Goal: Information Seeking & Learning: Find specific fact

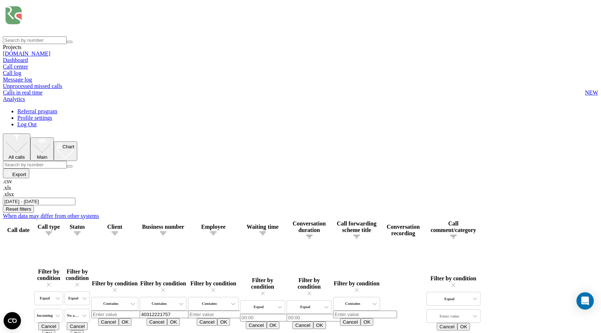
click at [75, 198] on input "01.06.2025 - 31.08.2025" at bounding box center [39, 202] width 73 height 8
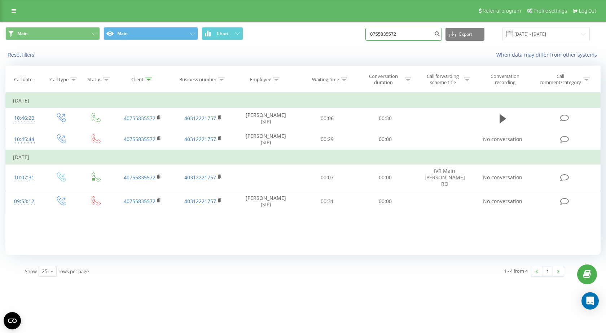
click at [392, 32] on input "0755835572" at bounding box center [404, 34] width 77 height 13
paste input "4079949748"
type input "40799497482"
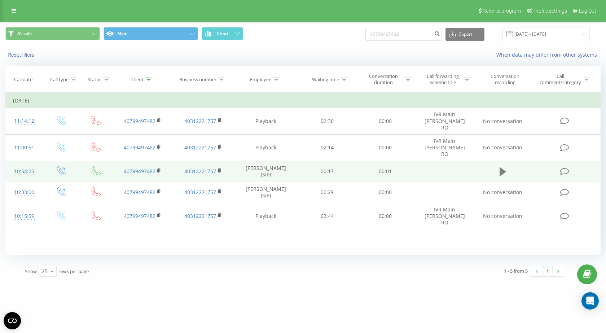
click at [502, 168] on icon at bounding box center [503, 172] width 6 height 9
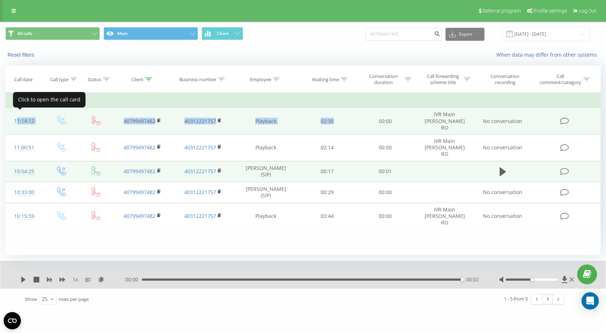
drag, startPoint x: 338, startPoint y: 117, endPoint x: 15, endPoint y: 119, distance: 323.1
click at [15, 119] on tr "11:14:12 40799497482 40312221757 Playback 02:30 00:00 IVR Main Renee RO No conv…" at bounding box center [303, 121] width 595 height 27
copy tr "11:14:12 40799497482 40312221757 Playback 02:30"
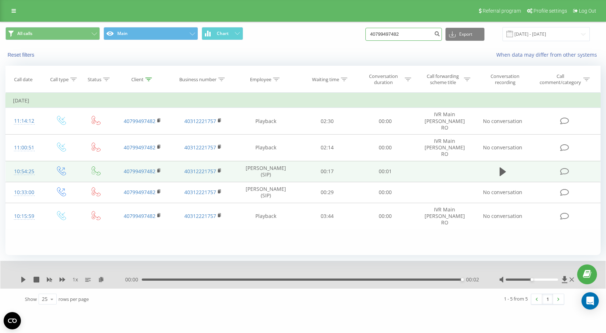
click at [385, 37] on input "40799497482" at bounding box center [404, 34] width 77 height 13
paste input "33311184"
type input "40733311184"
click at [440, 35] on icon "submit" at bounding box center [437, 33] width 6 height 4
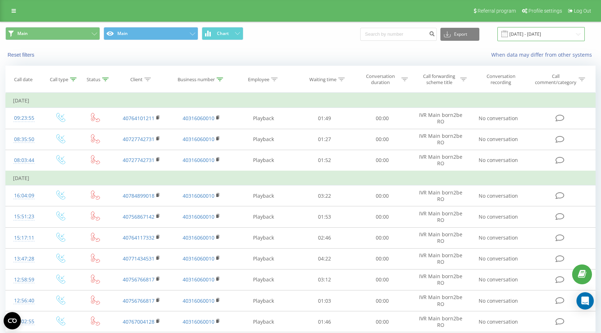
click at [531, 36] on input "21.05.2025 - 30.09.2025" at bounding box center [540, 34] width 87 height 14
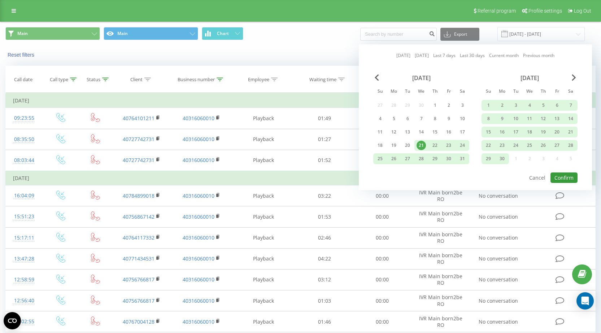
click at [567, 181] on button "Confirm" at bounding box center [564, 178] width 27 height 10
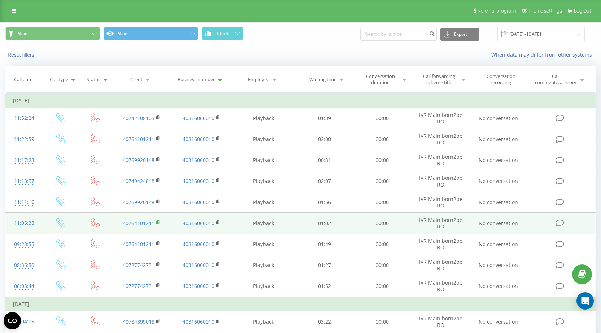
click at [157, 221] on rect at bounding box center [157, 222] width 2 height 3
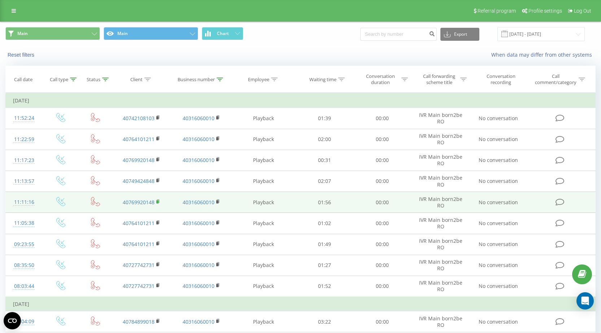
click at [159, 199] on icon at bounding box center [158, 201] width 4 height 5
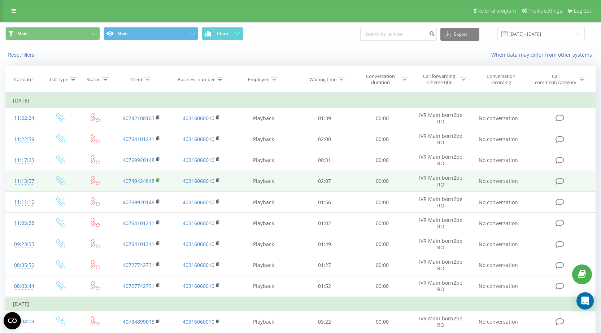
click at [157, 179] on icon at bounding box center [158, 180] width 4 height 5
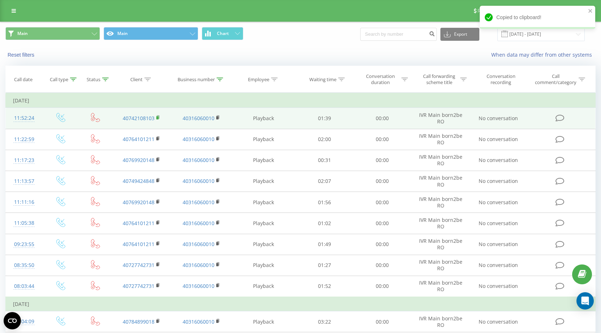
click at [159, 115] on icon at bounding box center [158, 117] width 4 height 5
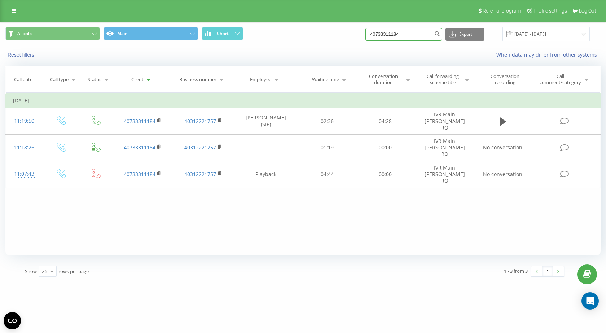
click at [387, 35] on input "40733311184" at bounding box center [404, 34] width 77 height 13
paste input "99497482"
type input "40799497482"
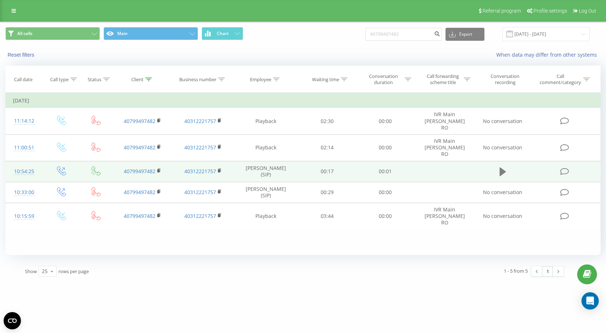
click at [506, 167] on icon at bounding box center [503, 172] width 6 height 10
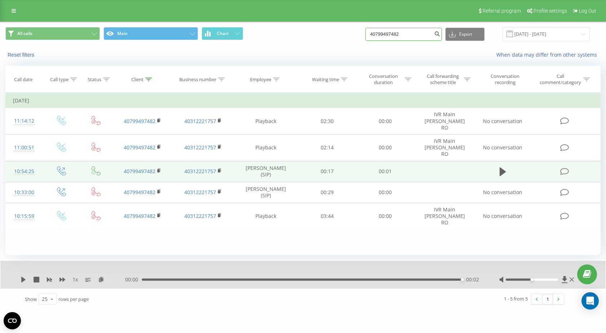
click at [384, 34] on input "40799497482" at bounding box center [404, 34] width 77 height 13
paste input "64101211"
type input "40764101211"
click at [440, 35] on icon "submit" at bounding box center [437, 33] width 6 height 4
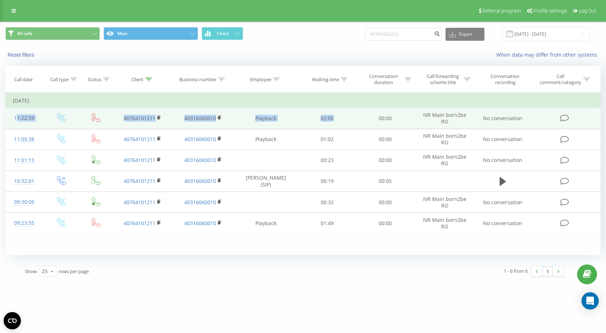
drag, startPoint x: 348, startPoint y: 116, endPoint x: 9, endPoint y: 114, distance: 339.3
click at [9, 114] on tr "11:22:59 40764101211 40316060010 Playback 02:00 00:00 IVR Main born2be RO No co…" at bounding box center [303, 118] width 595 height 21
copy tr "11:22:59 40764101211 40316060010 Playback 02:00"
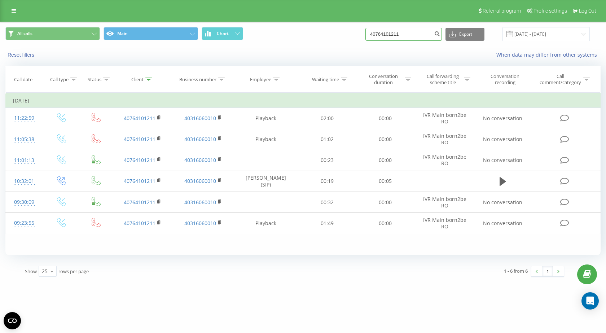
click at [392, 36] on input "40764101211" at bounding box center [404, 34] width 77 height 13
paste input "9920148"
type input "40769920148"
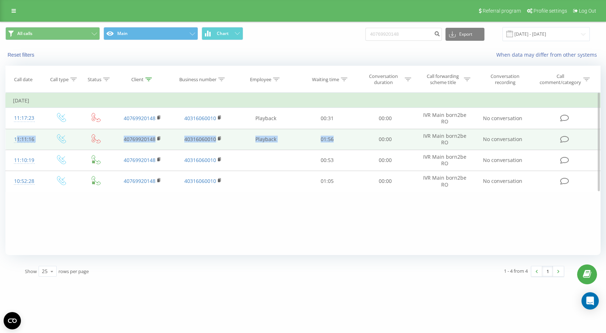
drag, startPoint x: 348, startPoint y: 139, endPoint x: 10, endPoint y: 140, distance: 337.5
click at [10, 140] on tr "11:11:16 40769920148 40316060010 Playback 01:56 00:00 IVR Main born2be RO No co…" at bounding box center [303, 139] width 595 height 21
copy tr "11:11:16 40769920148 40316060010 Playback 01:56"
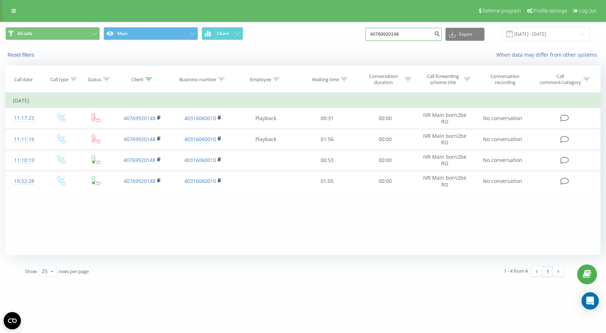
drag, startPoint x: 422, startPoint y: 36, endPoint x: 344, endPoint y: 43, distance: 78.7
click at [344, 43] on div "All calls Main Chart 40769920148 Export .csv .xls .xlsx 22.05.2025 - 22.08.2025" at bounding box center [303, 34] width 606 height 24
paste input "494248"
type input "40749424848"
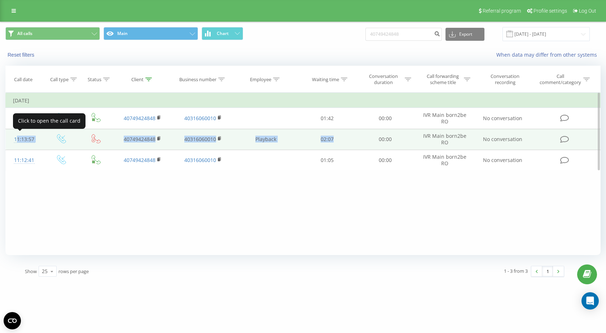
drag, startPoint x: 348, startPoint y: 139, endPoint x: 13, endPoint y: 142, distance: 334.7
click at [13, 142] on tr "11:13:57 40749424848 40316060010 Playback 02:07 00:00 IVR Main born2be RO No co…" at bounding box center [303, 139] width 595 height 21
copy tr "11:13:57 40749424848 40316060010 Playback 02:07"
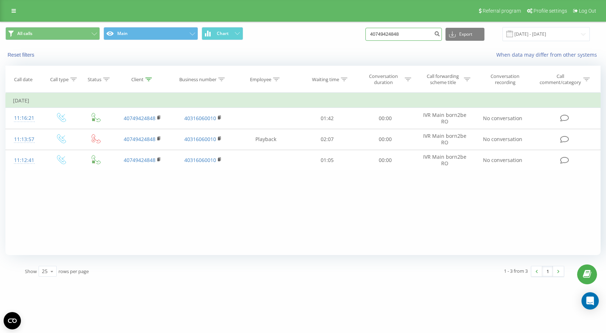
drag, startPoint x: 412, startPoint y: 38, endPoint x: 336, endPoint y: 58, distance: 78.6
click at [336, 58] on div "All calls Main Chart 40749424848 Export .csv .xls .xlsx [DATE] - [DATE] Reset f…" at bounding box center [303, 43] width 606 height 42
paste input "2108103"
type input "40742108103"
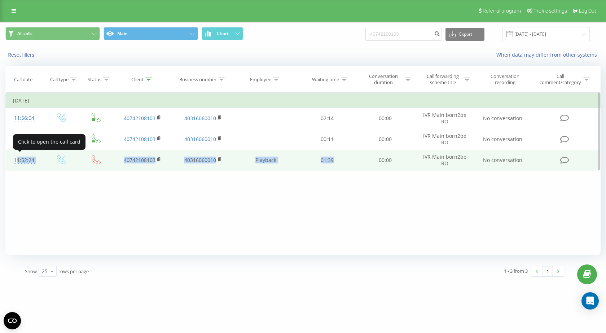
drag, startPoint x: 342, startPoint y: 160, endPoint x: 14, endPoint y: 159, distance: 327.8
click at [14, 159] on tr "11:52:24 40742108103 40316060010 Playback 01:39 00:00 IVR Main born2be RO No co…" at bounding box center [303, 160] width 595 height 21
copy tr "11:52:24 40742108103 40316060010 Playback 01:39"
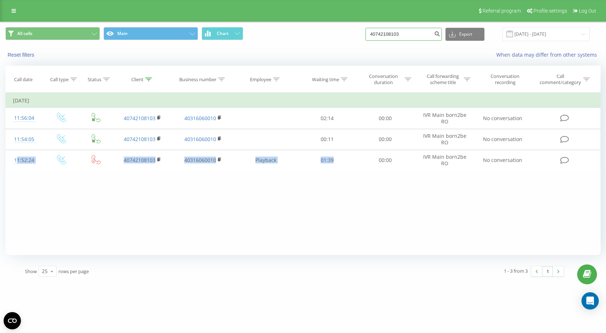
click at [400, 34] on input "40742108103" at bounding box center [404, 34] width 77 height 13
paste input "99497482"
type input "40799497482"
click at [440, 32] on icon "submit" at bounding box center [437, 33] width 6 height 4
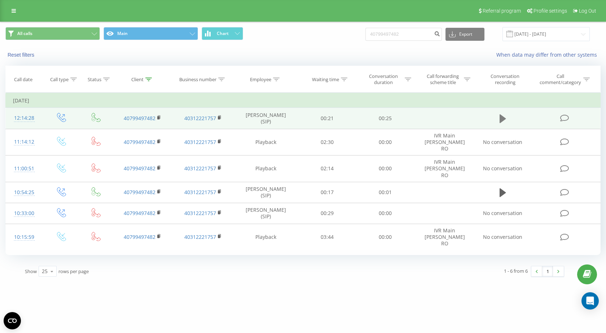
click at [505, 123] on icon at bounding box center [503, 119] width 6 height 10
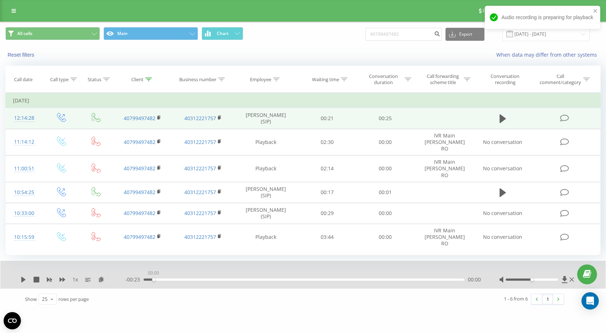
click at [153, 279] on div "00:00" at bounding box center [304, 280] width 321 height 2
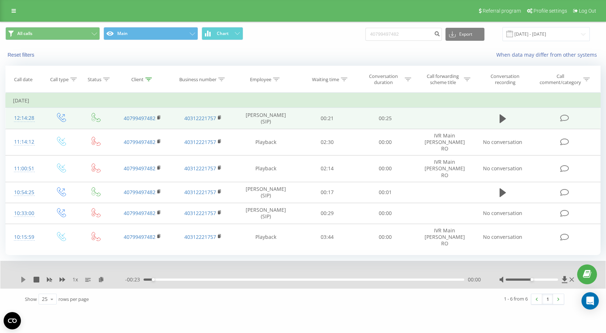
click at [22, 279] on icon at bounding box center [23, 280] width 4 height 6
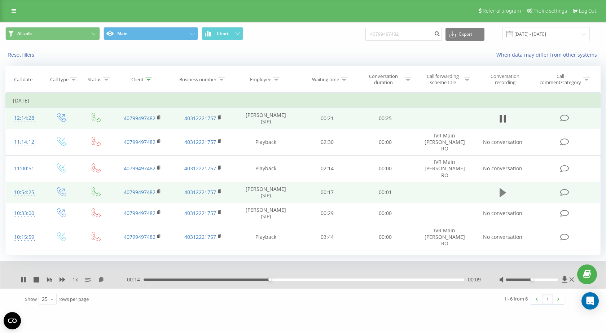
click at [500, 188] on icon at bounding box center [503, 192] width 6 height 9
click at [392, 32] on input "40799497482" at bounding box center [404, 34] width 77 height 13
click at [158, 118] on rect at bounding box center [158, 117] width 2 height 3
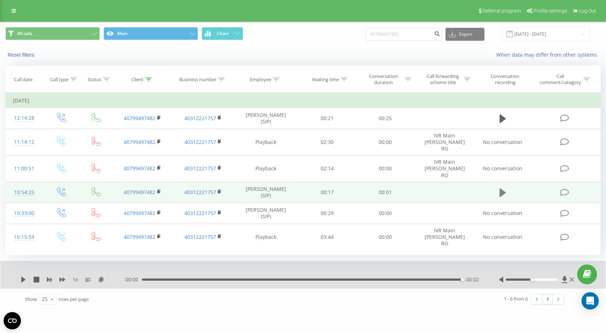
click at [505, 188] on icon at bounding box center [503, 193] width 6 height 10
click at [27, 278] on div "1 x" at bounding box center [73, 279] width 105 height 7
click at [23, 278] on icon at bounding box center [23, 280] width 4 height 6
click at [502, 187] on button at bounding box center [503, 192] width 11 height 11
click at [22, 279] on icon at bounding box center [23, 280] width 4 height 6
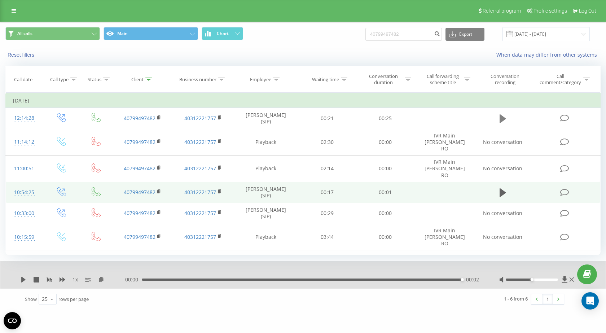
click at [501, 121] on icon at bounding box center [503, 118] width 6 height 9
click at [149, 280] on div "00:22" at bounding box center [304, 280] width 321 height 2
click at [506, 188] on icon at bounding box center [503, 193] width 6 height 10
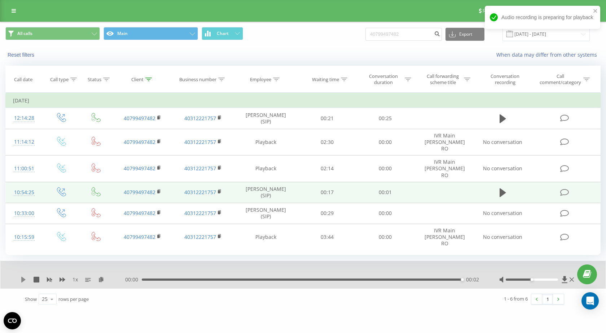
click at [23, 279] on icon at bounding box center [23, 280] width 4 height 6
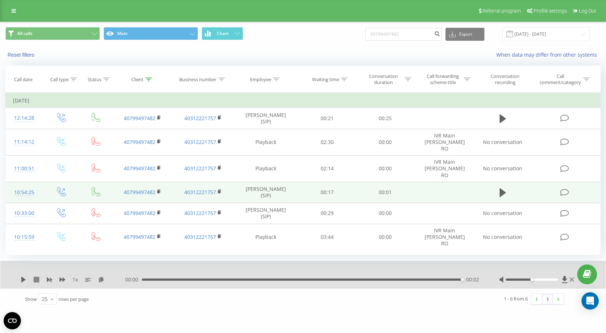
click at [36, 279] on icon at bounding box center [37, 280] width 6 height 6
click at [21, 279] on icon at bounding box center [24, 280] width 6 height 6
click at [431, 30] on input "40799497482" at bounding box center [404, 34] width 77 height 13
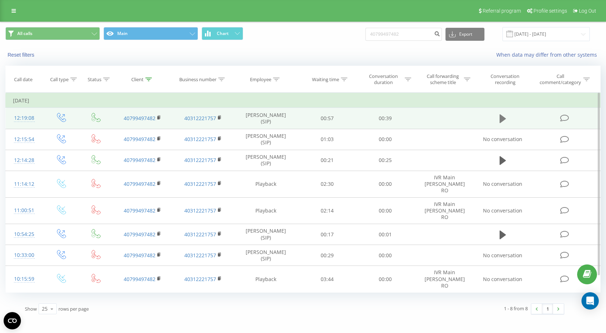
click at [503, 117] on icon at bounding box center [503, 118] width 6 height 9
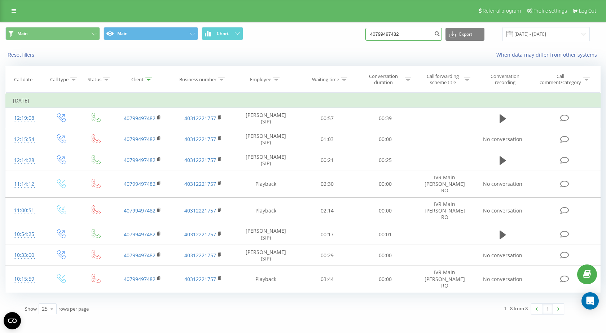
click at [412, 35] on input "40799497482" at bounding box center [404, 34] width 77 height 13
drag, startPoint x: 412, startPoint y: 35, endPoint x: 329, endPoint y: 33, distance: 83.1
click at [329, 33] on div "Main Main Chart 40799497482 Export .csv .xls .xlsx [DATE] - [DATE]" at bounding box center [303, 34] width 596 height 14
paste input "0744678054"
type input "0744678054"
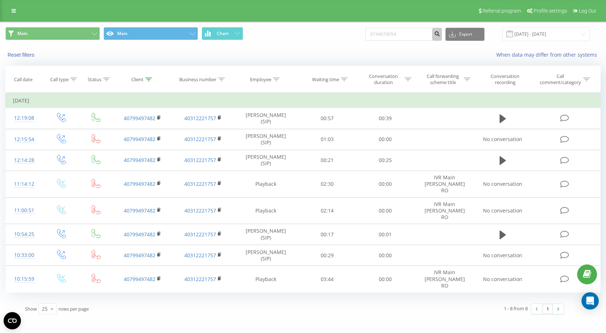
click at [440, 32] on icon "submit" at bounding box center [437, 33] width 6 height 4
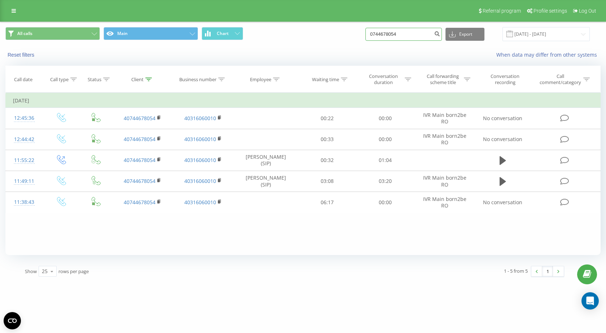
click at [415, 31] on input "0744678054" at bounding box center [404, 34] width 77 height 13
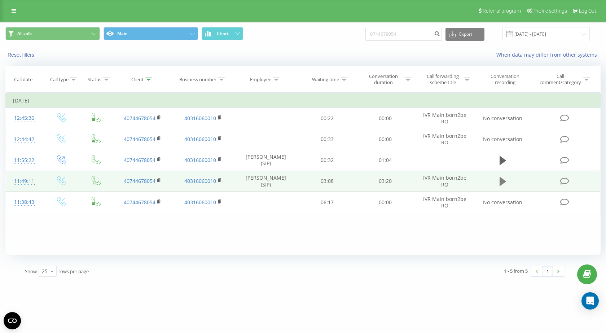
click at [503, 184] on icon at bounding box center [503, 181] width 6 height 9
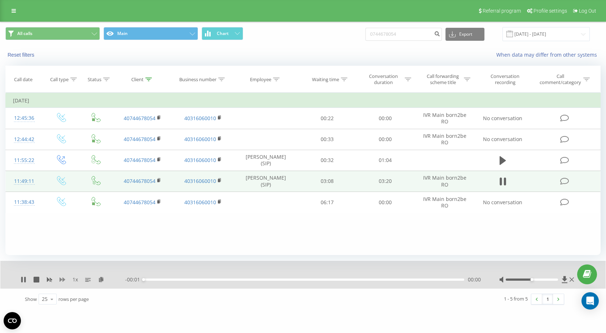
click at [61, 279] on icon at bounding box center [63, 280] width 6 height 4
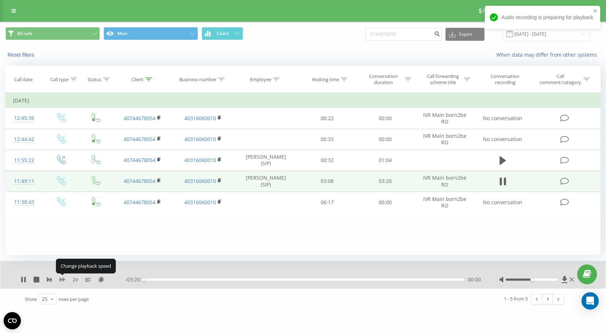
click at [61, 279] on icon at bounding box center [63, 280] width 6 height 4
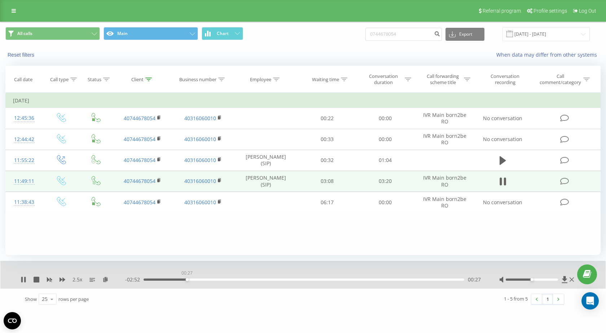
click at [187, 280] on div "00:27" at bounding box center [304, 280] width 321 height 2
click at [257, 281] on div "01:11" at bounding box center [304, 280] width 321 height 2
click at [296, 280] on div "01:34" at bounding box center [304, 280] width 321 height 2
click at [353, 279] on div "01:38" at bounding box center [304, 280] width 321 height 2
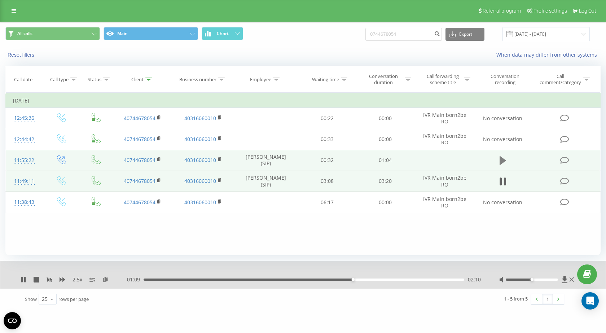
click at [506, 162] on icon at bounding box center [503, 161] width 6 height 10
click at [356, 282] on div "- 00:36 00:20 00:20" at bounding box center [303, 279] width 356 height 7
click at [26, 278] on icon at bounding box center [24, 280] width 1 height 6
click at [21, 281] on icon at bounding box center [24, 280] width 6 height 6
click at [21, 281] on icon at bounding box center [21, 280] width 1 height 6
